Goal: Consume media (video, audio)

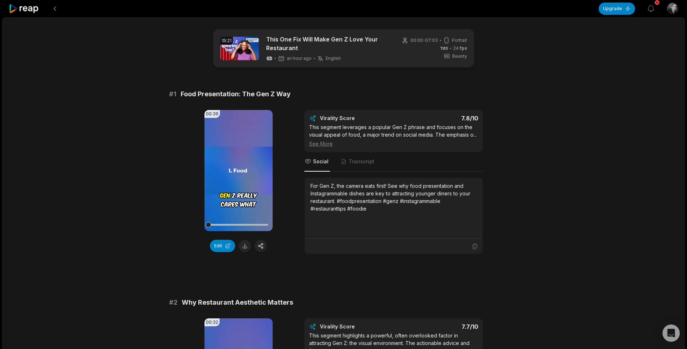
click at [236, 157] on video "Your browser does not support mp4 format." at bounding box center [239, 170] width 68 height 121
click at [239, 169] on icon at bounding box center [238, 170] width 9 height 9
click at [239, 169] on icon at bounding box center [238, 170] width 5 height 6
click at [239, 169] on icon at bounding box center [238, 170] width 9 height 9
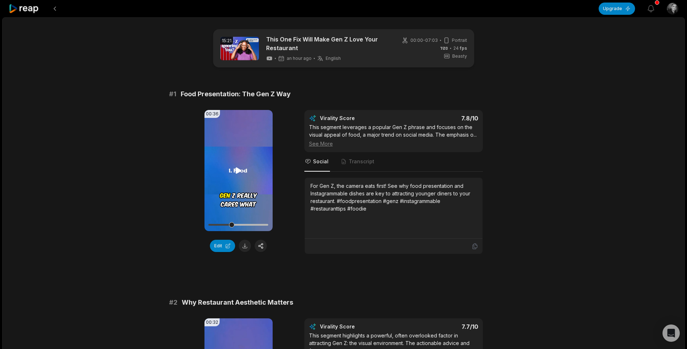
click at [239, 169] on icon at bounding box center [238, 170] width 5 height 6
click at [238, 167] on icon at bounding box center [238, 170] width 9 height 9
click at [237, 168] on icon at bounding box center [238, 170] width 9 height 9
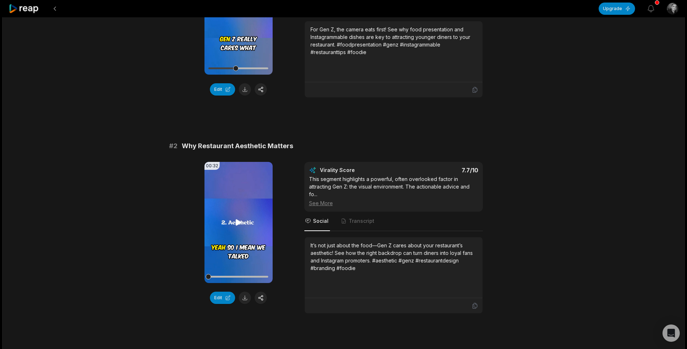
click at [237, 214] on video "Your browser does not support mp4 format." at bounding box center [239, 222] width 68 height 121
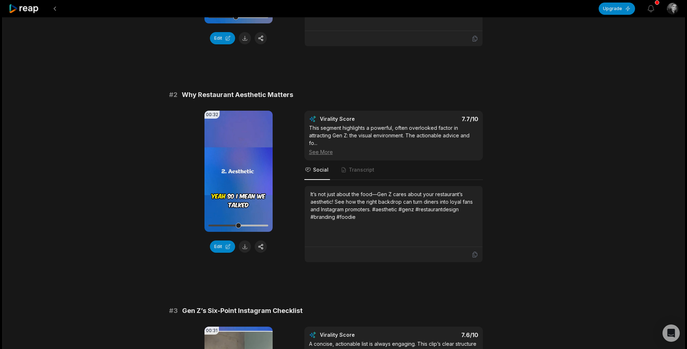
scroll to position [227, 0]
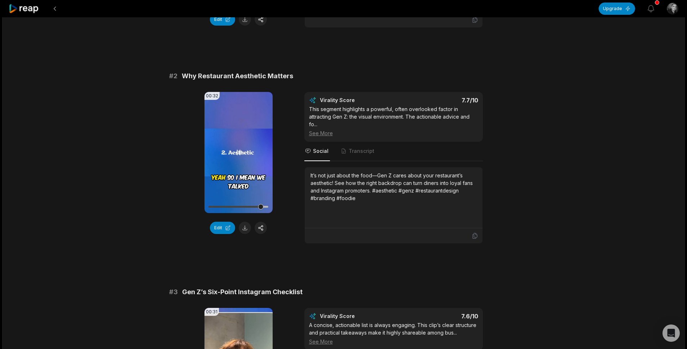
click at [240, 153] on icon at bounding box center [238, 152] width 3 height 5
click at [240, 153] on icon at bounding box center [238, 152] width 5 height 6
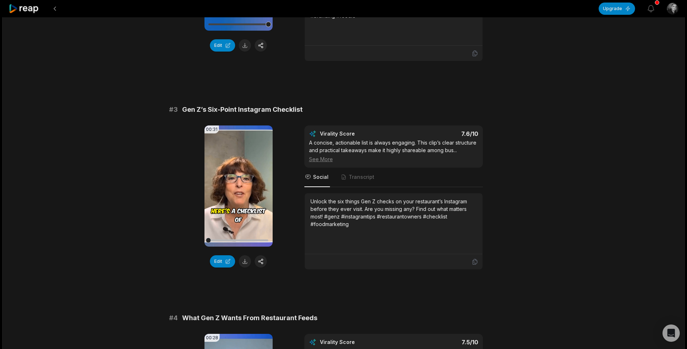
scroll to position [470, 0]
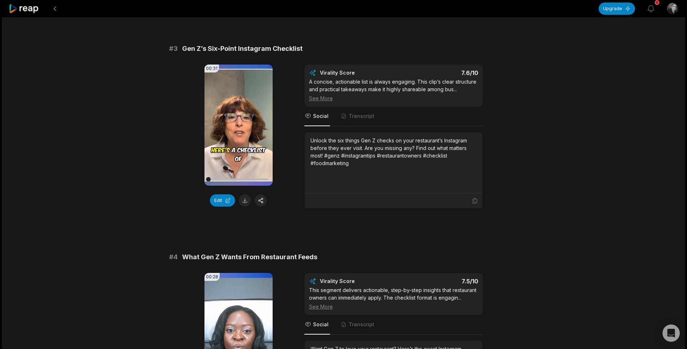
click at [26, 10] on icon at bounding box center [24, 9] width 31 height 10
